Goal: Task Accomplishment & Management: Manage account settings

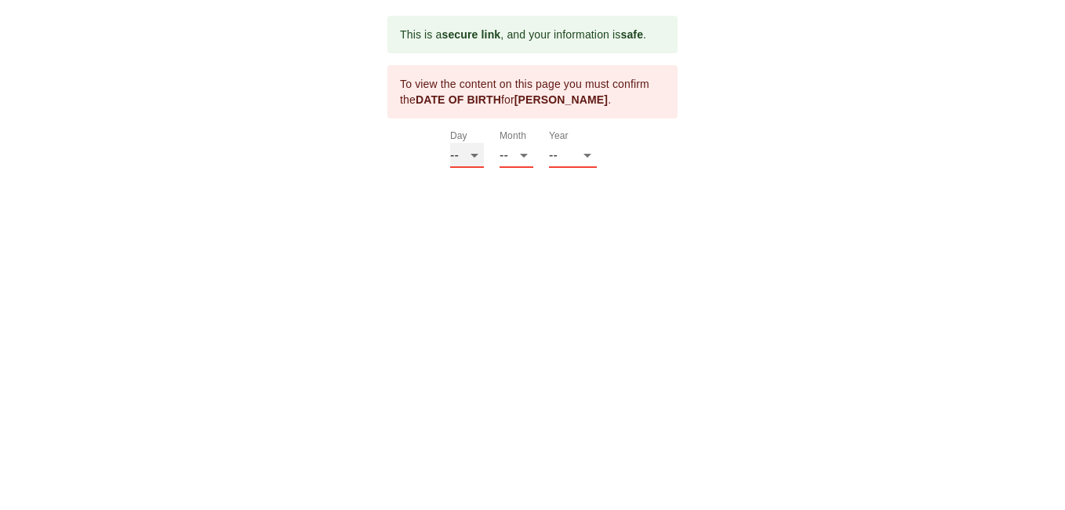
click at [471, 156] on select "-- 01 02 03 04 05 06 07 08 09 10 11 12 13 14 15 16 17 18 19 20 21 22 23 24 25 2…" at bounding box center [467, 155] width 34 height 25
select select "02"
click at [450, 143] on select "-- 01 02 03 04 05 06 07 08 09 10 11 12 13 14 15 16 17 18 19 20 21 22 23 24 25 2…" at bounding box center [467, 155] width 34 height 25
click at [526, 157] on select "-- 01 02 03 04 05 06 07 08 09 10 11 12" at bounding box center [517, 155] width 34 height 25
select select "09"
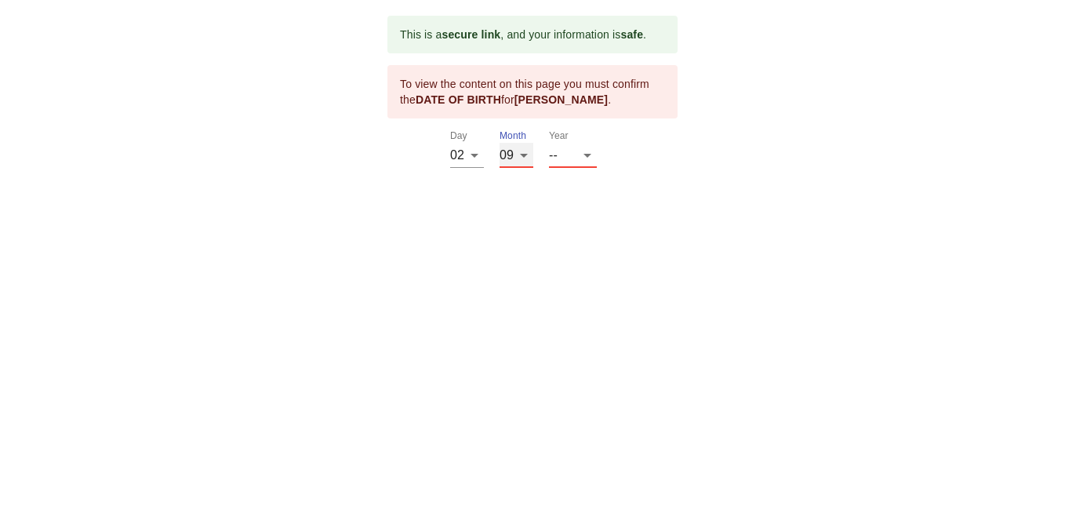
click at [500, 143] on select "-- 01 02 03 04 05 06 07 08 09 10 11 12" at bounding box center [517, 155] width 34 height 25
click at [585, 159] on select "-- 2025 2024 2023 2022 2021 2020 2019 2018 2017 2016 2015 2014 2013 2012 2011 2…" at bounding box center [573, 155] width 48 height 25
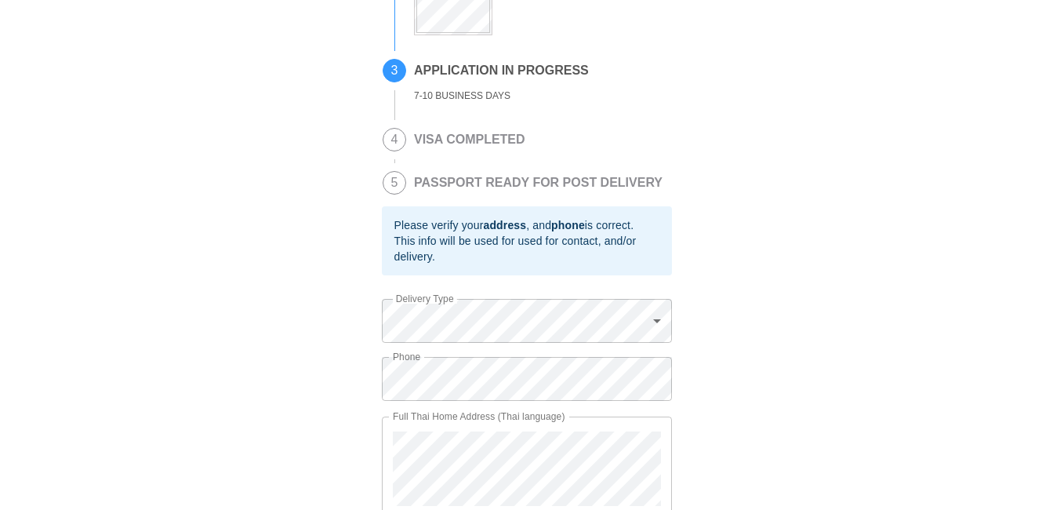
scroll to position [535, 0]
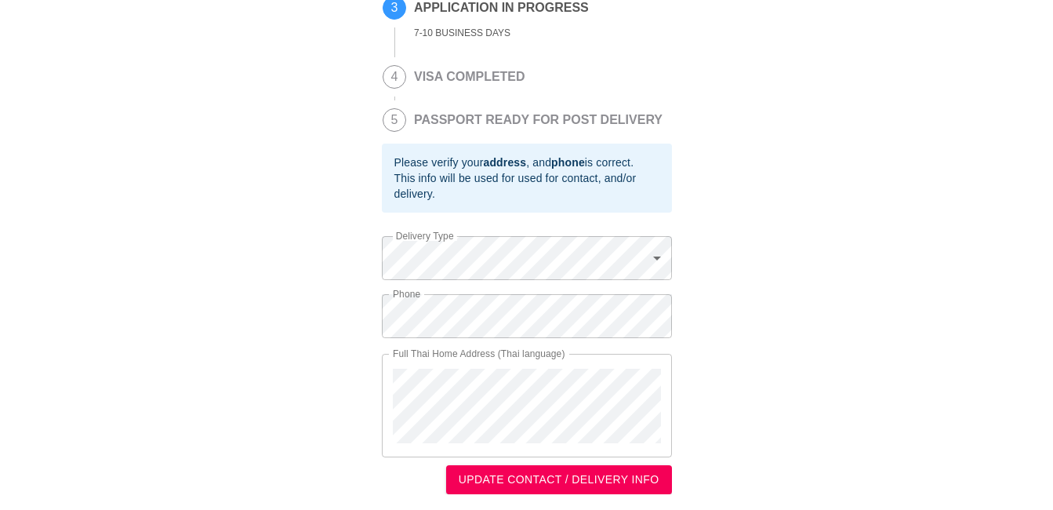
click at [595, 482] on span "UPDATE CONTACT / DELIVERY INFO" at bounding box center [559, 480] width 201 height 20
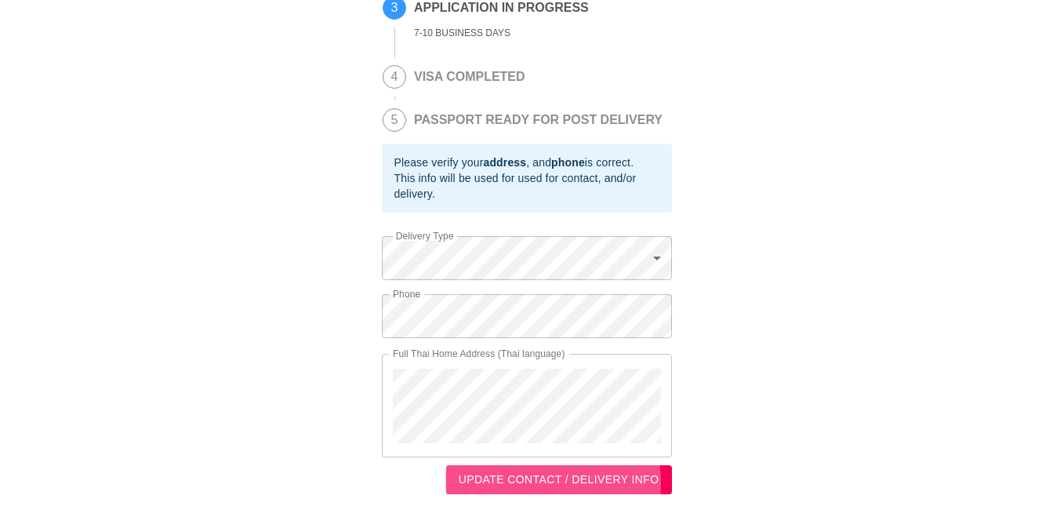
click at [515, 484] on span "UPDATE CONTACT / DELIVERY INFO" at bounding box center [559, 480] width 201 height 20
